Goal: Book appointment/travel/reservation

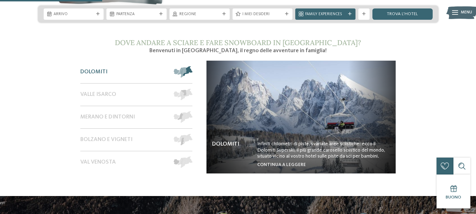
scroll to position [262, 0]
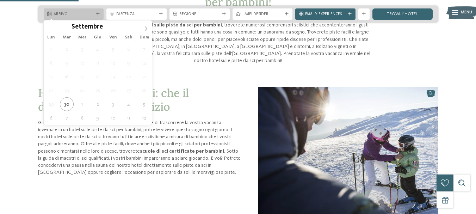
click at [97, 14] on icon at bounding box center [98, 14] width 4 height 4
click at [145, 26] on icon at bounding box center [145, 28] width 5 height 5
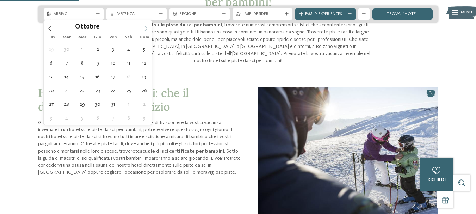
click at [147, 28] on icon at bounding box center [145, 28] width 5 height 5
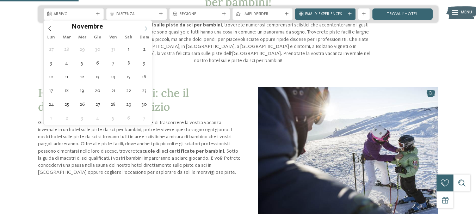
click at [145, 31] on icon at bounding box center [145, 28] width 5 height 5
type div "27.12.2025"
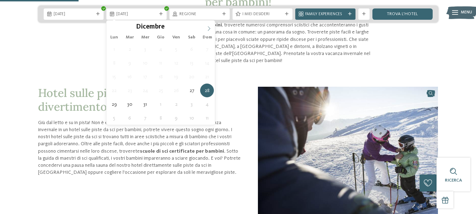
type input "****"
click at [209, 28] on icon at bounding box center [208, 28] width 5 height 5
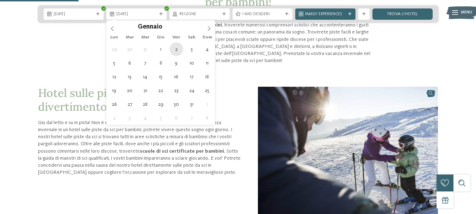
type div "02.01.2026"
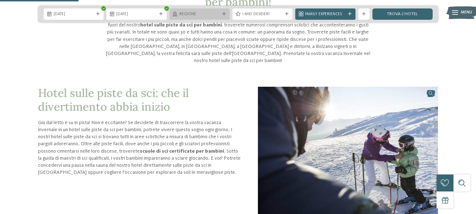
click at [221, 14] on div "Regione" at bounding box center [199, 14] width 43 height 6
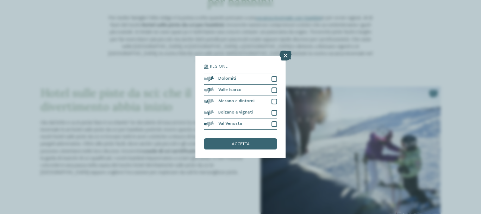
click at [285, 57] on icon at bounding box center [286, 56] width 12 height 10
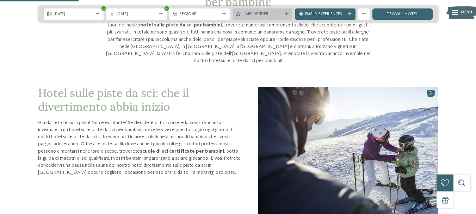
click at [269, 11] on div "I miei desideri" at bounding box center [262, 13] width 60 height 11
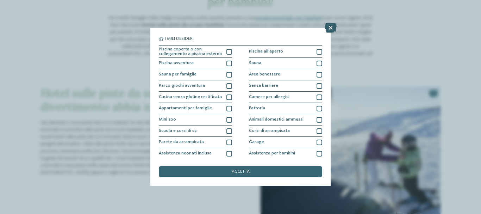
click at [331, 29] on icon at bounding box center [331, 28] width 12 height 10
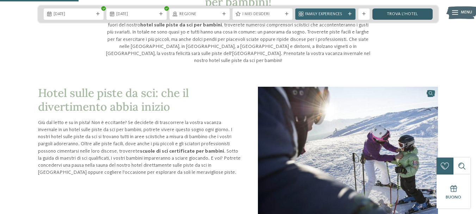
click at [417, 14] on link "trova l’hotel" at bounding box center [402, 13] width 60 height 11
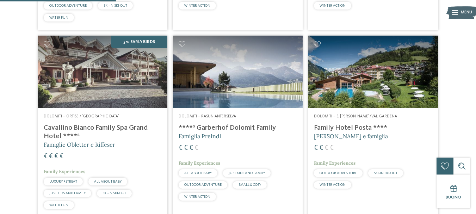
scroll to position [368, 0]
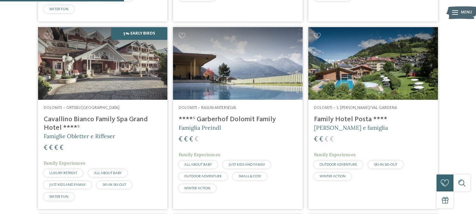
click at [120, 120] on h4 "Cavallino Bianco Family Spa Grand Hotel ****ˢ" at bounding box center [103, 123] width 118 height 17
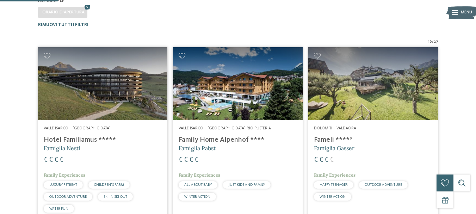
scroll to position [171, 0]
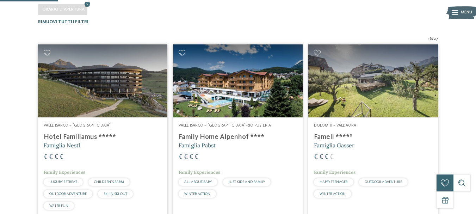
click at [114, 97] on img at bounding box center [103, 80] width 130 height 73
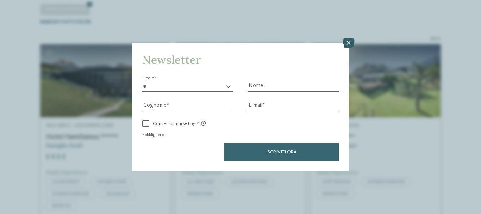
click at [350, 42] on icon at bounding box center [349, 43] width 12 height 10
